Goal: Find specific page/section: Find specific page/section

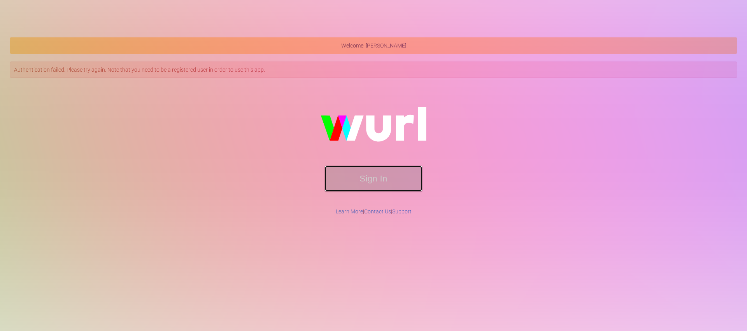
click at [402, 170] on button "Sign In" at bounding box center [373, 178] width 97 height 25
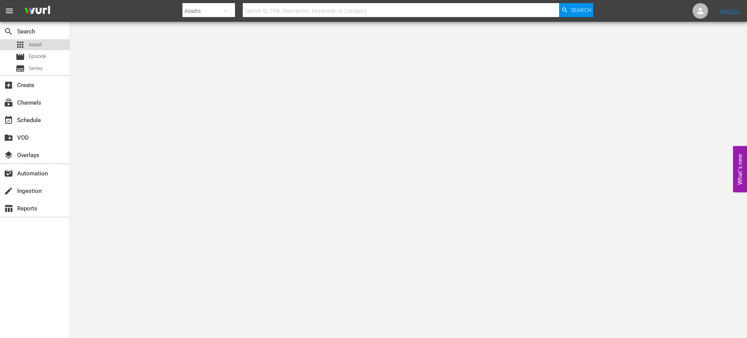
click at [54, 46] on div "apps Asset" at bounding box center [35, 44] width 70 height 11
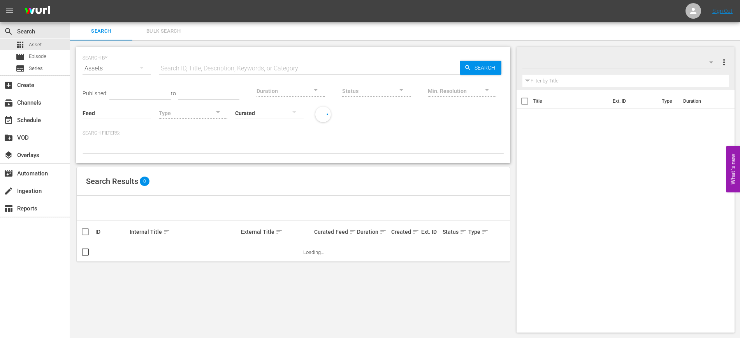
click at [198, 74] on hr at bounding box center [309, 74] width 301 height 0
click at [200, 70] on input "text" at bounding box center [309, 68] width 301 height 19
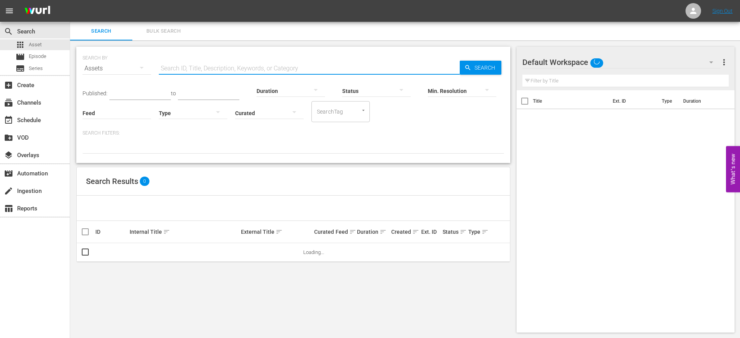
click at [200, 70] on input "text" at bounding box center [309, 68] width 301 height 19
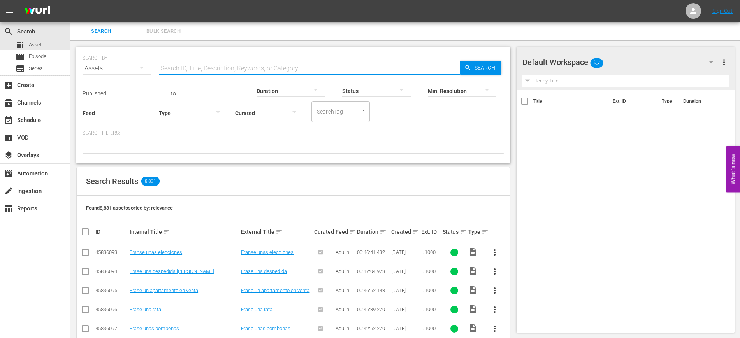
click at [184, 65] on input "text" at bounding box center [309, 68] width 301 height 19
click at [182, 65] on input "text" at bounding box center [309, 68] width 301 height 19
paste input "790659_U700441_LAT"
type input "790659_U700441_LAT"
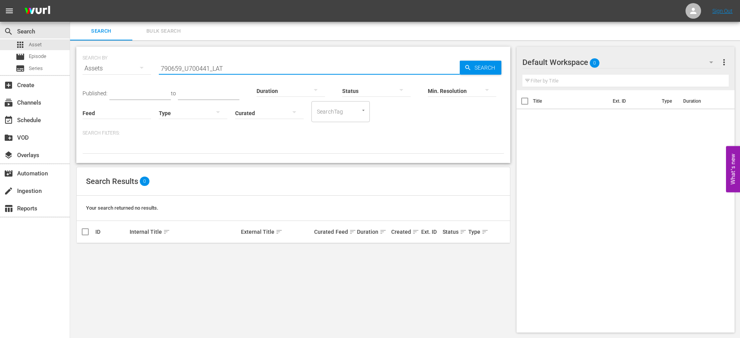
drag, startPoint x: 246, startPoint y: 72, endPoint x: 152, endPoint y: 65, distance: 94.0
click at [152, 65] on div "SEARCH BY Search By Assets Search ID, Title, Description, Keywords, or Category…" at bounding box center [292, 64] width 421 height 28
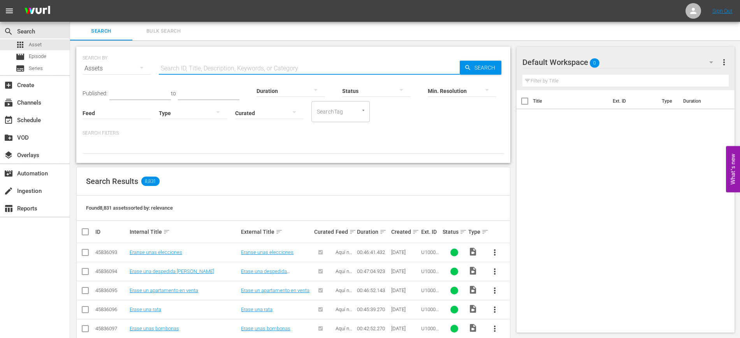
click at [234, 66] on input "text" at bounding box center [309, 68] width 301 height 19
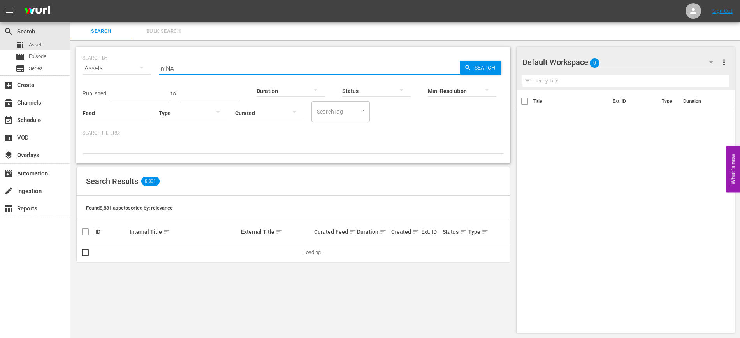
type input "nINA"
click at [139, 70] on icon "button" at bounding box center [141, 67] width 9 height 9
click at [114, 103] on div "Series" at bounding box center [107, 108] width 31 height 12
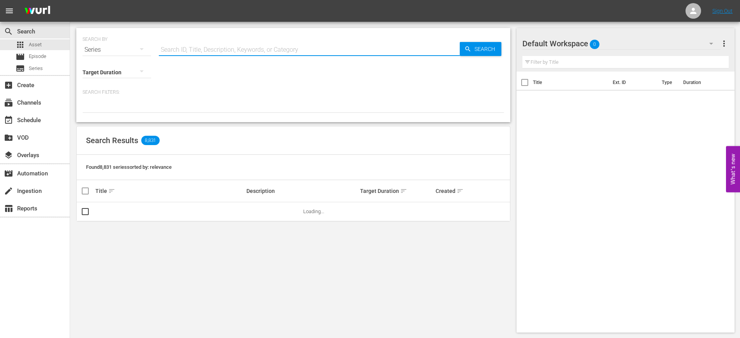
click at [216, 54] on input "text" at bounding box center [309, 49] width 301 height 19
type input "n"
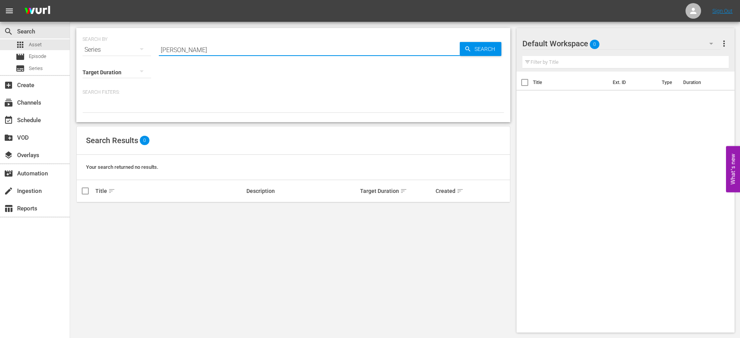
click at [222, 53] on input "[PERSON_NAME]" at bounding box center [309, 49] width 301 height 19
type input "n"
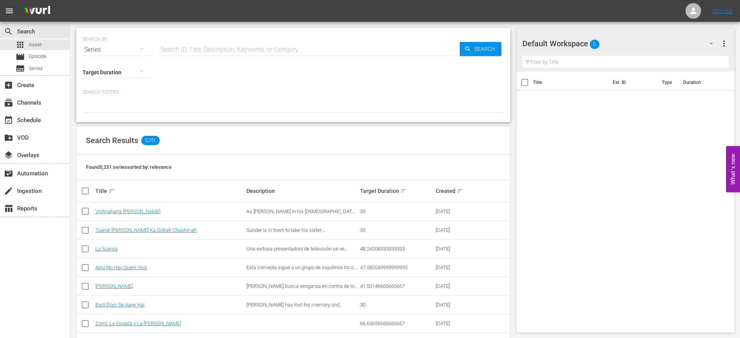
click at [119, 58] on div "Target Duration" at bounding box center [116, 67] width 68 height 28
click at [127, 49] on div "Series" at bounding box center [116, 50] width 68 height 22
click at [110, 111] on div "Assets" at bounding box center [107, 114] width 31 height 12
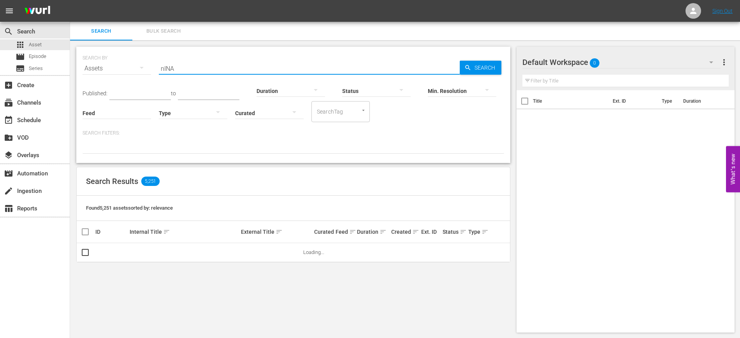
click at [203, 68] on input "nINA" at bounding box center [309, 68] width 301 height 19
type input "n"
paste input "790659_U700441_LAT"
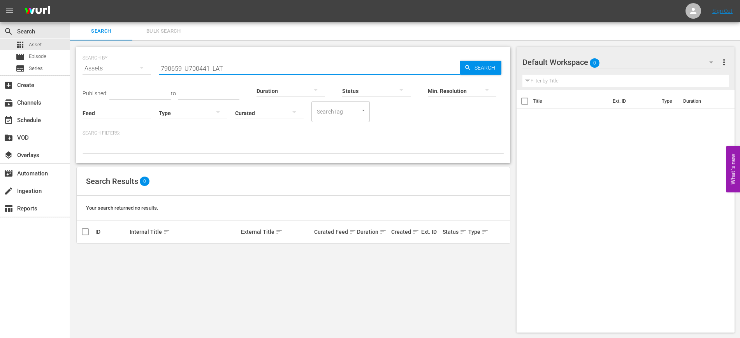
type input "790659_U700441_LAT"
drag, startPoint x: 235, startPoint y: 63, endPoint x: 144, endPoint y: 52, distance: 91.7
click at [144, 52] on div "SEARCH BY Search By Assets Search ID, Title, Description, Keywords, or Category…" at bounding box center [292, 64] width 421 height 28
click at [493, 63] on span "Search" at bounding box center [486, 68] width 30 height 14
click at [239, 60] on input "790659_U700441_LAT" at bounding box center [309, 68] width 301 height 19
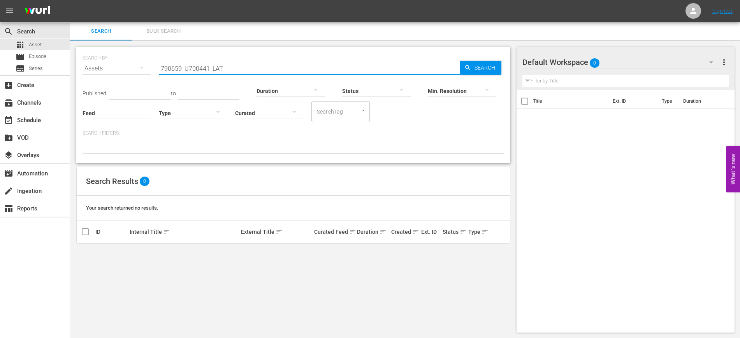
drag, startPoint x: 238, startPoint y: 60, endPoint x: 161, endPoint y: 65, distance: 77.6
click at [161, 65] on input "790659_U700441_LAT" at bounding box center [309, 68] width 301 height 19
